Goal: Navigation & Orientation: Understand site structure

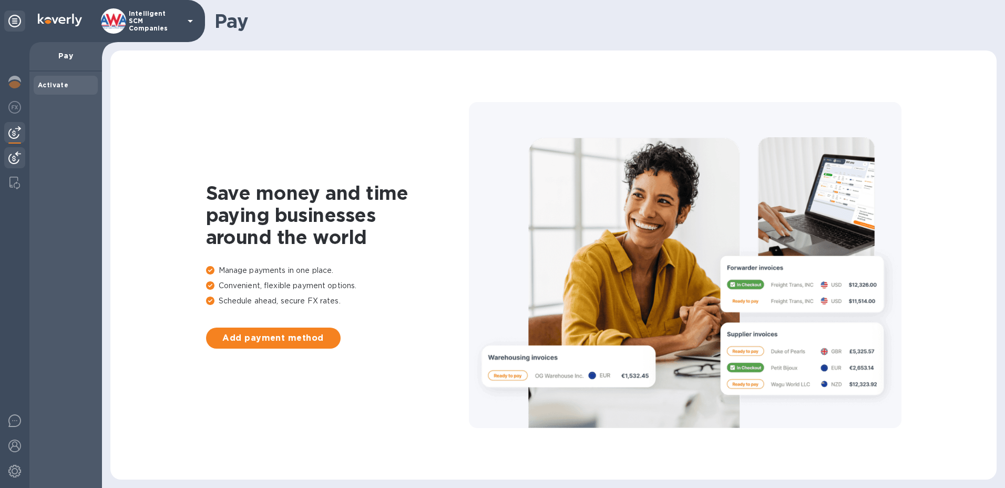
click at [18, 161] on img at bounding box center [14, 157] width 13 height 13
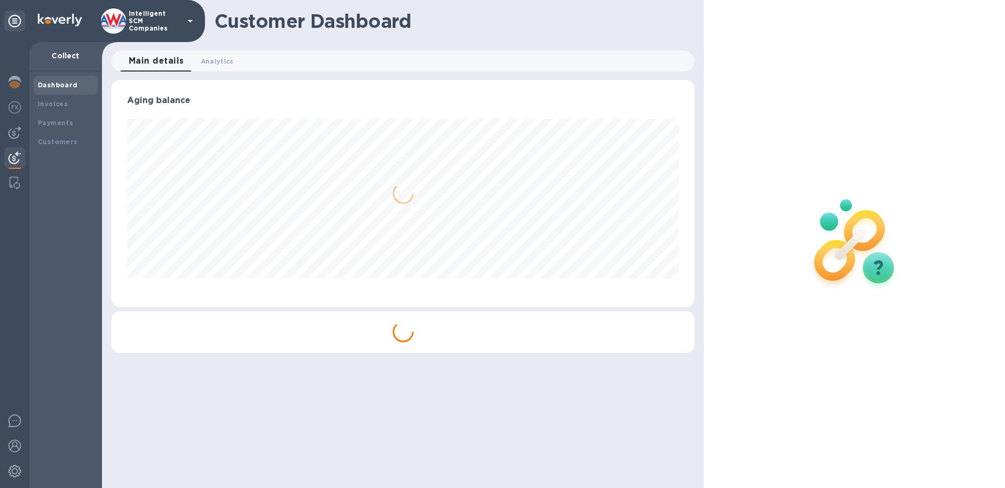
scroll to position [227, 584]
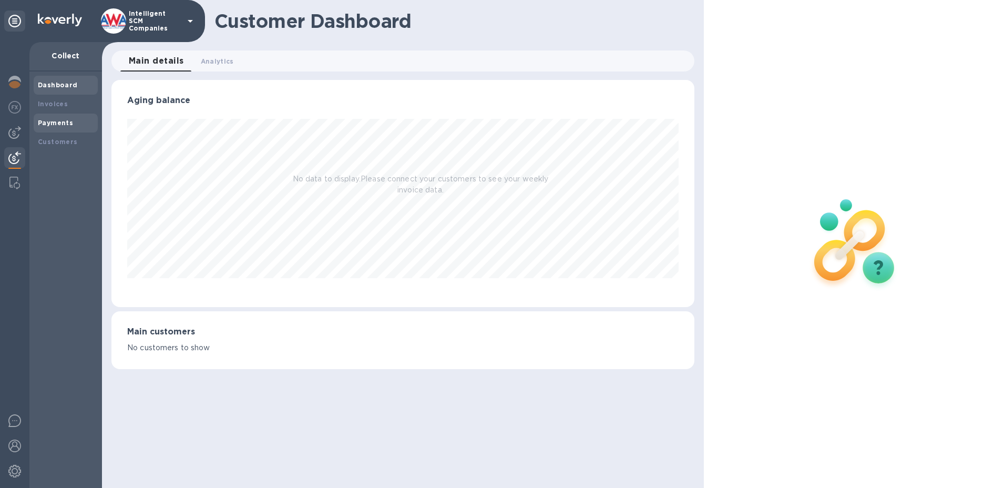
click at [56, 126] on b "Payments" at bounding box center [55, 123] width 35 height 8
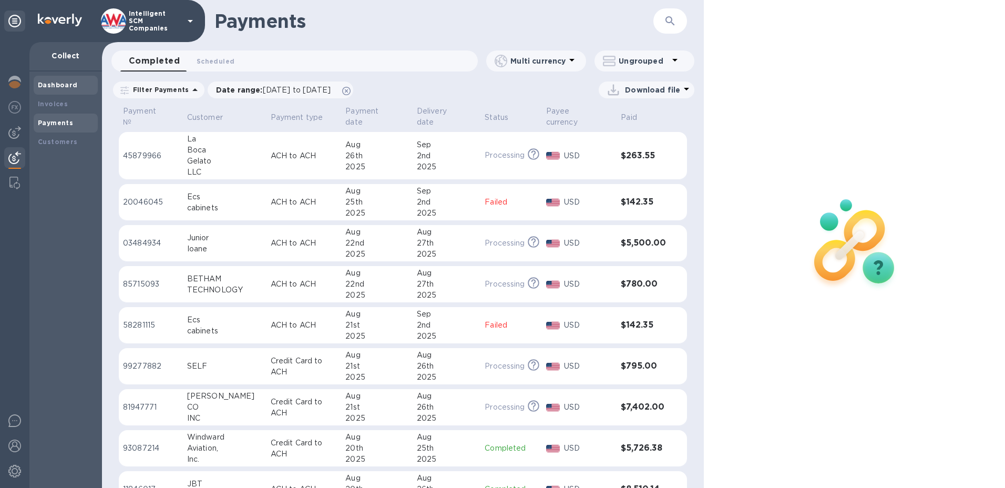
click at [55, 88] on b "Dashboard" at bounding box center [58, 85] width 40 height 8
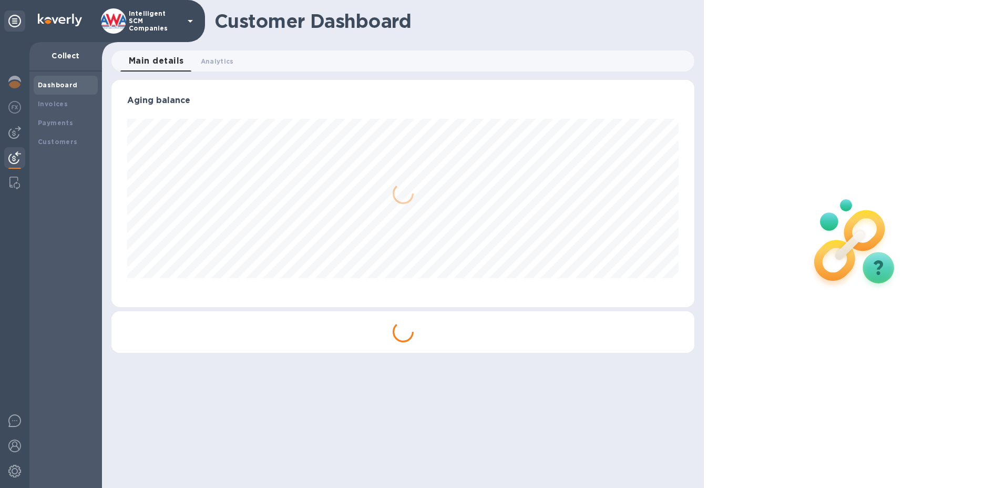
scroll to position [227, 584]
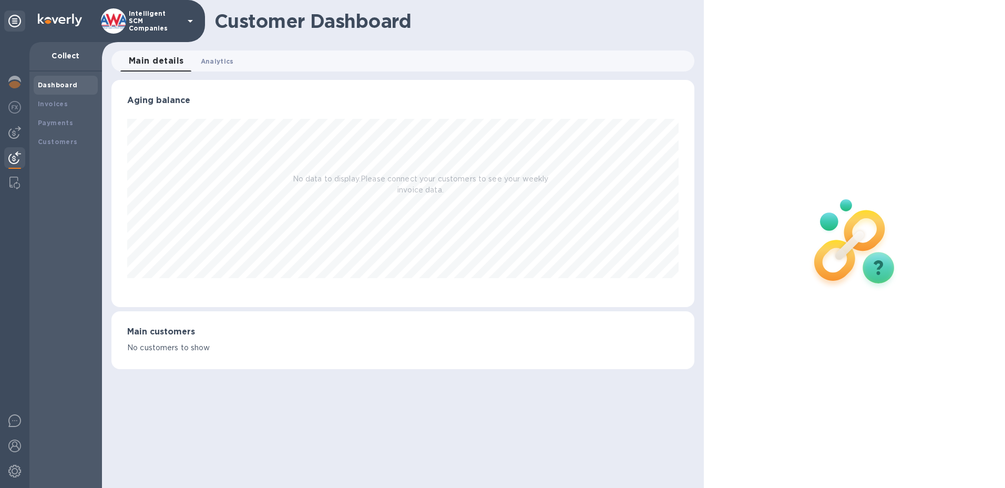
click at [224, 61] on span "Analytics 0" at bounding box center [217, 61] width 33 height 11
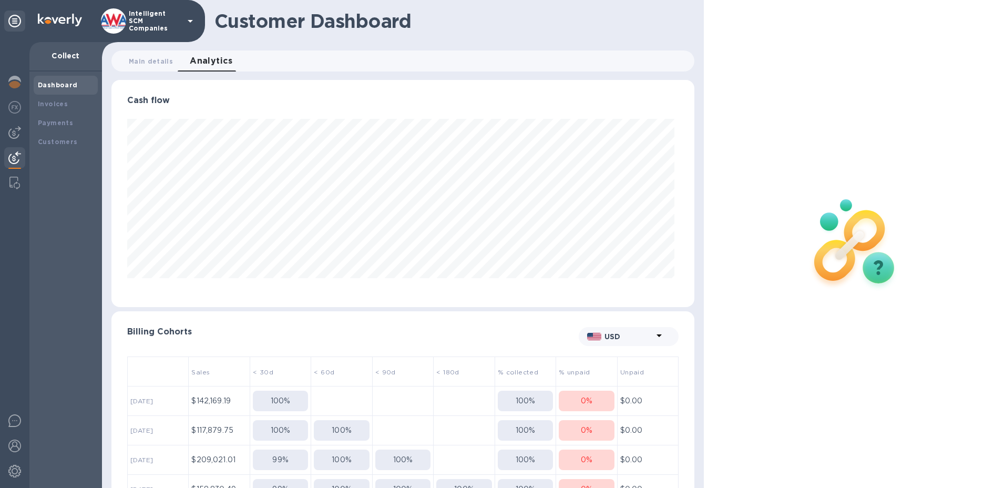
scroll to position [227, 580]
click at [52, 83] on b "Dashboard" at bounding box center [58, 85] width 40 height 8
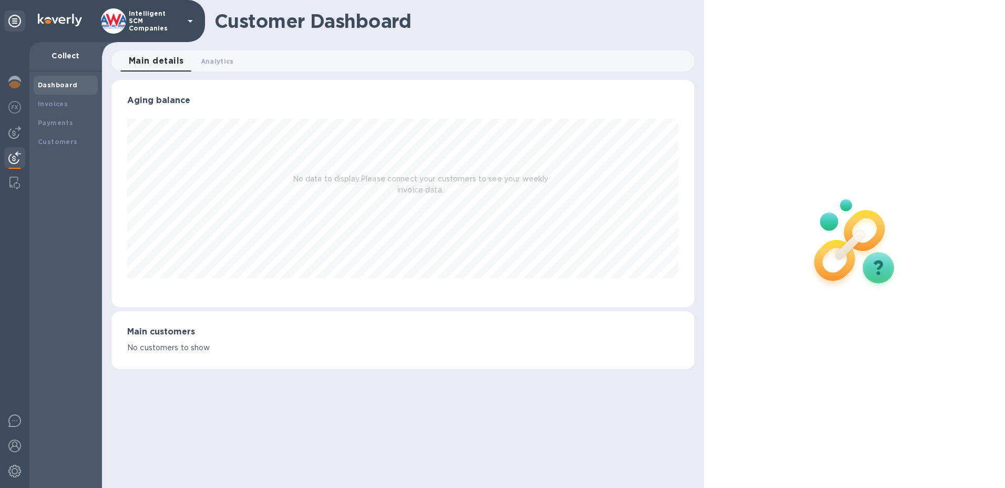
scroll to position [227, 584]
